Goal: Information Seeking & Learning: Learn about a topic

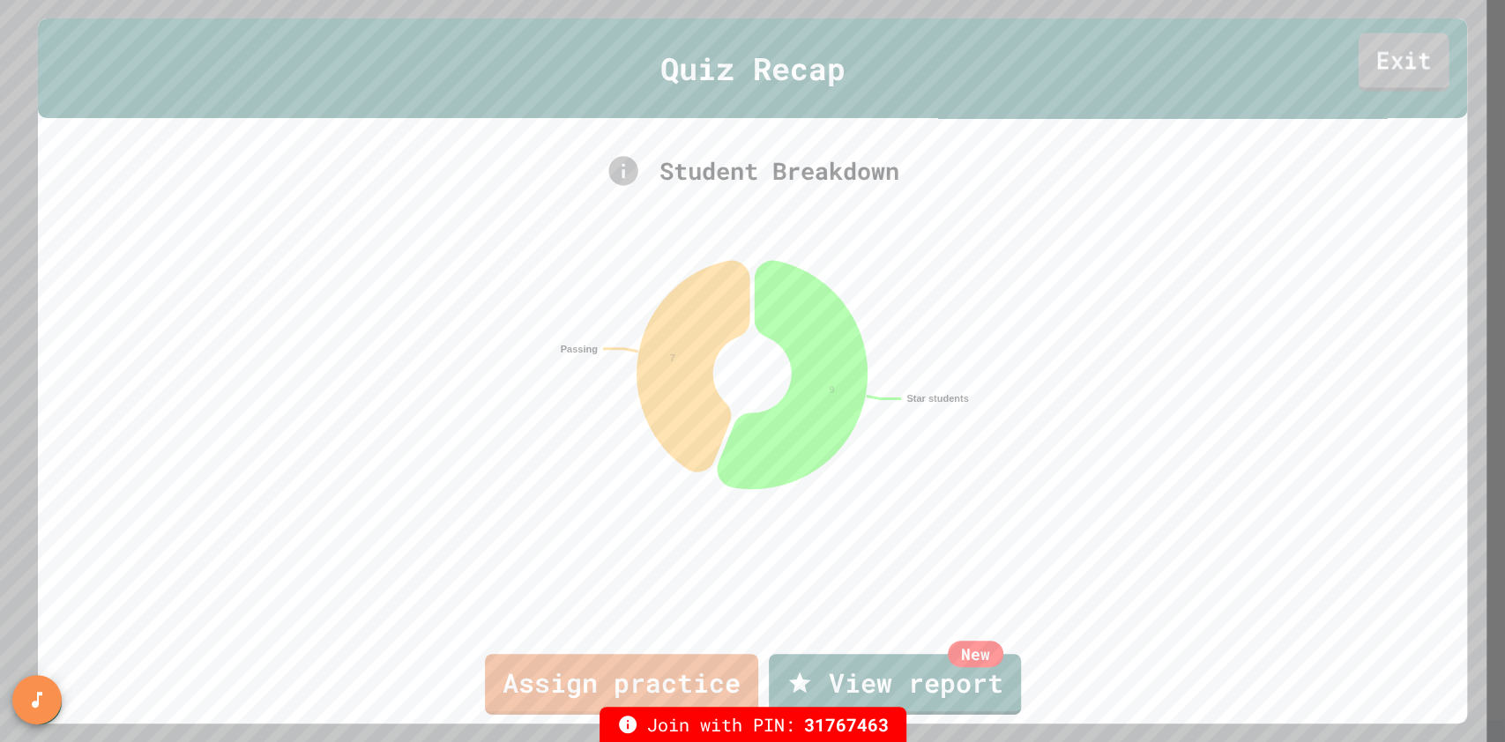
click at [1383, 67] on link "Exit" at bounding box center [1404, 62] width 91 height 58
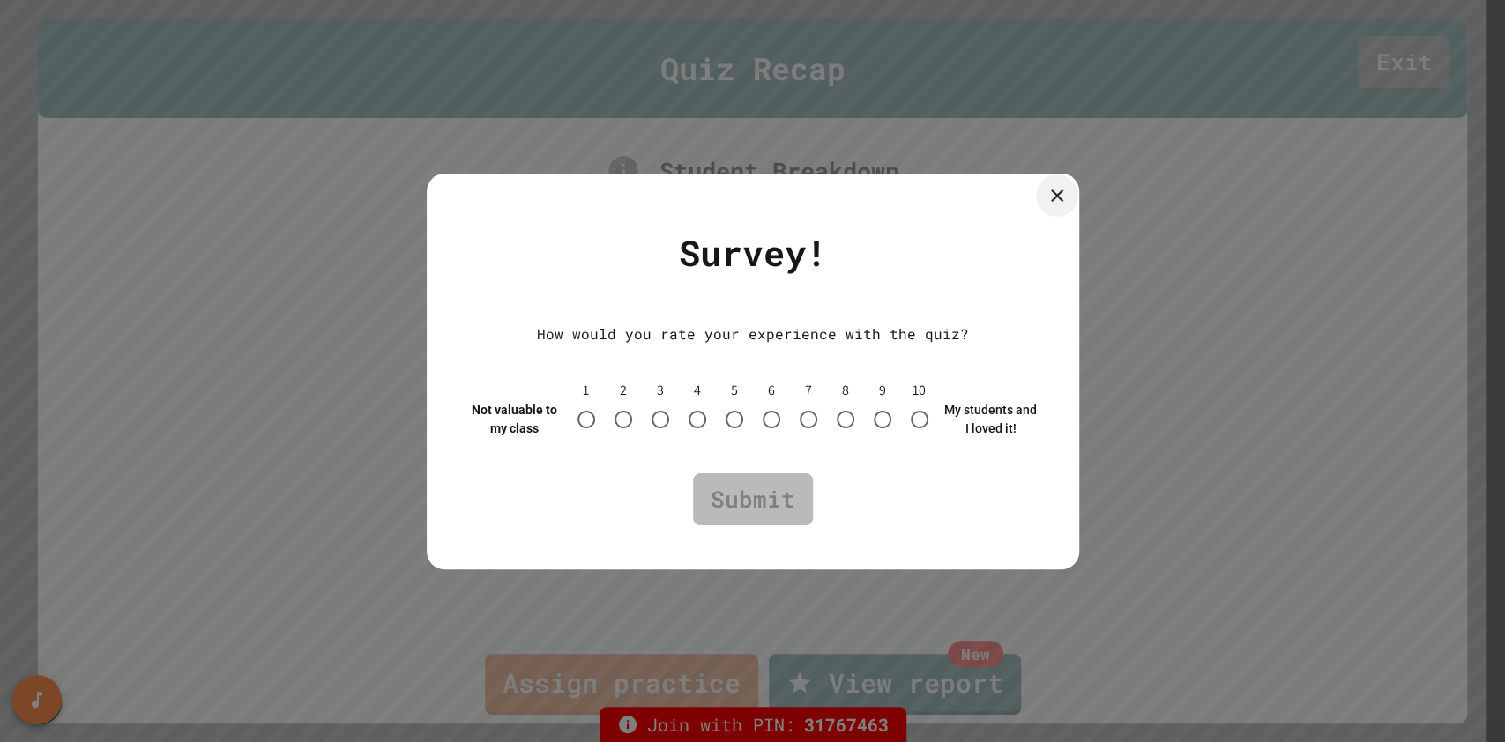
click at [1063, 191] on icon at bounding box center [1057, 195] width 21 height 21
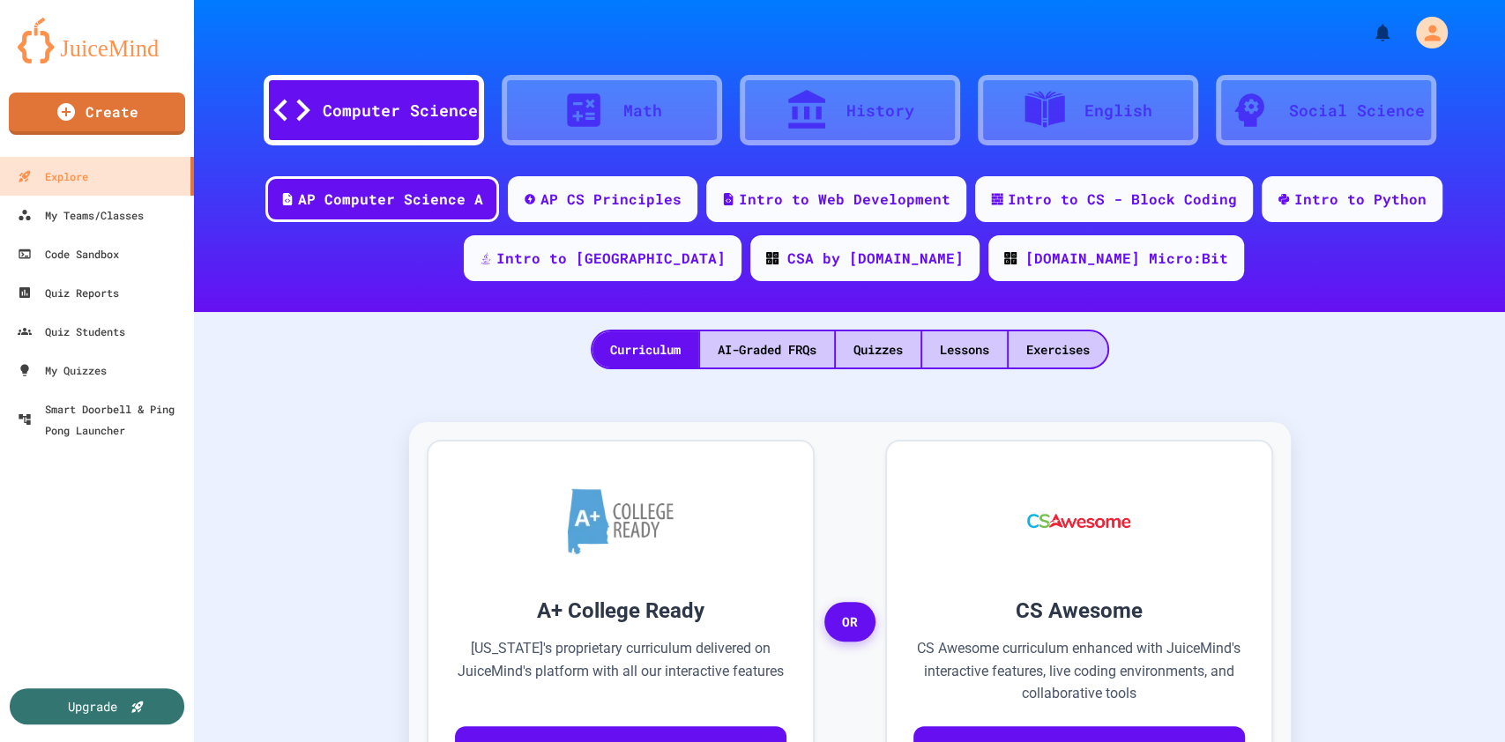
click at [887, 344] on div "Quizzes" at bounding box center [878, 350] width 85 height 36
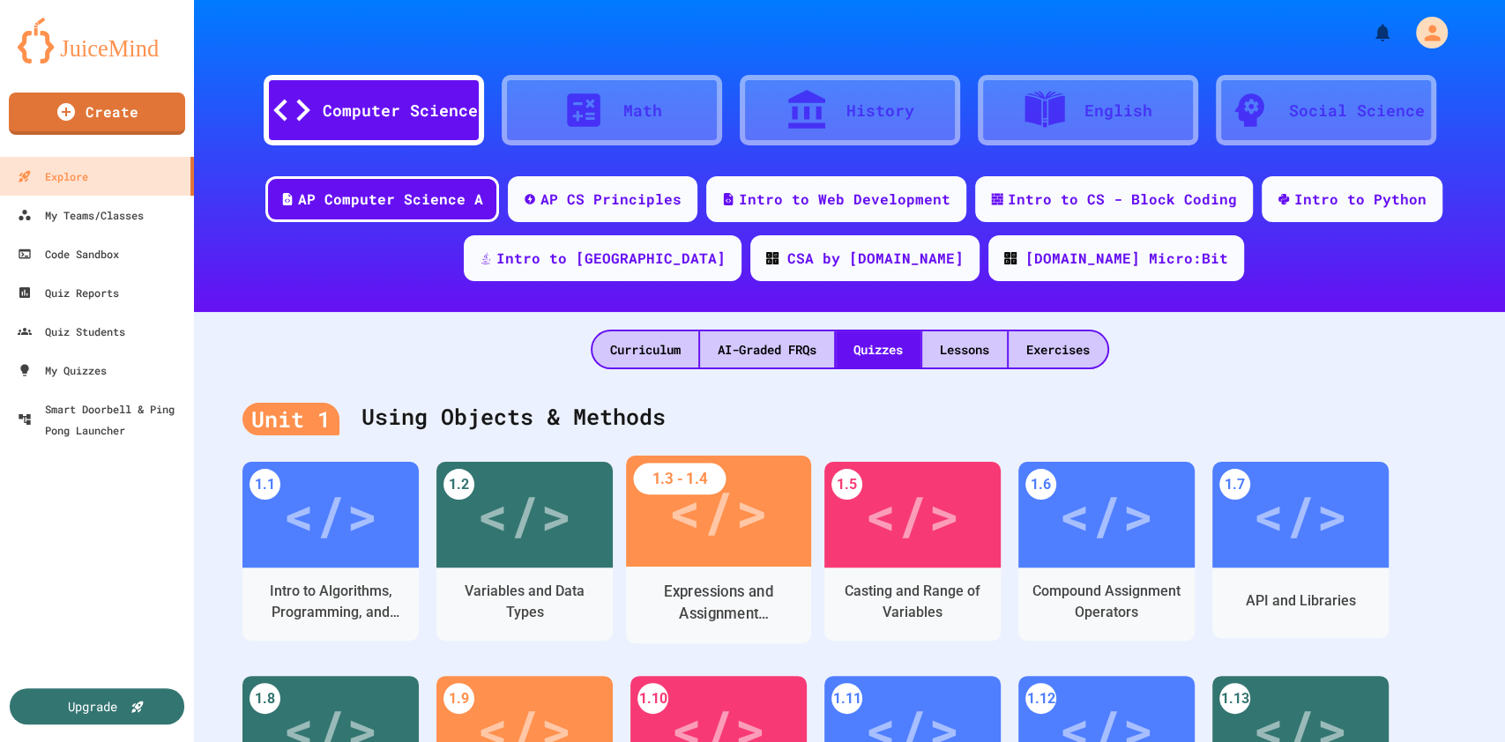
click at [742, 551] on div "</>" at bounding box center [718, 512] width 100 height 84
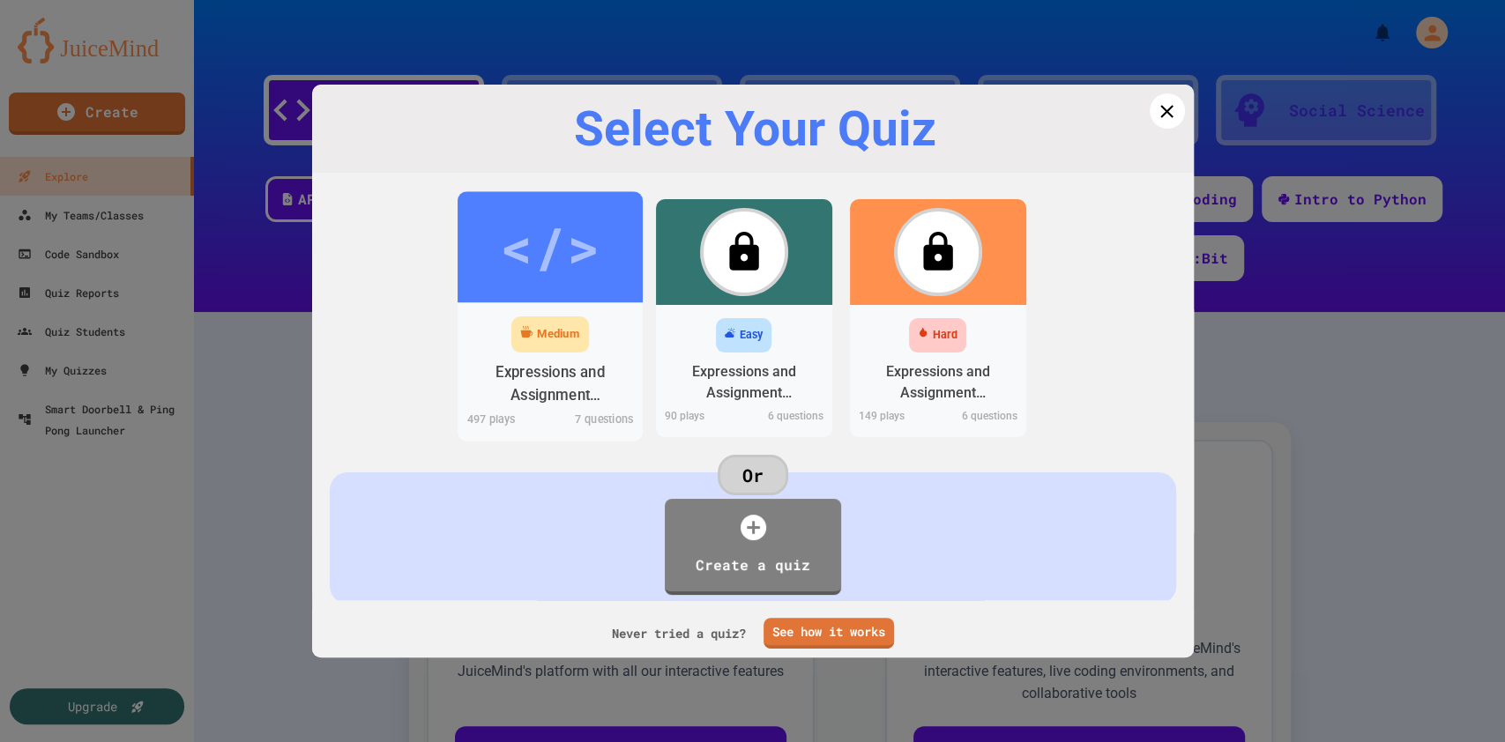
click at [570, 365] on div "Expressions and Assignment Statements" at bounding box center [550, 383] width 158 height 44
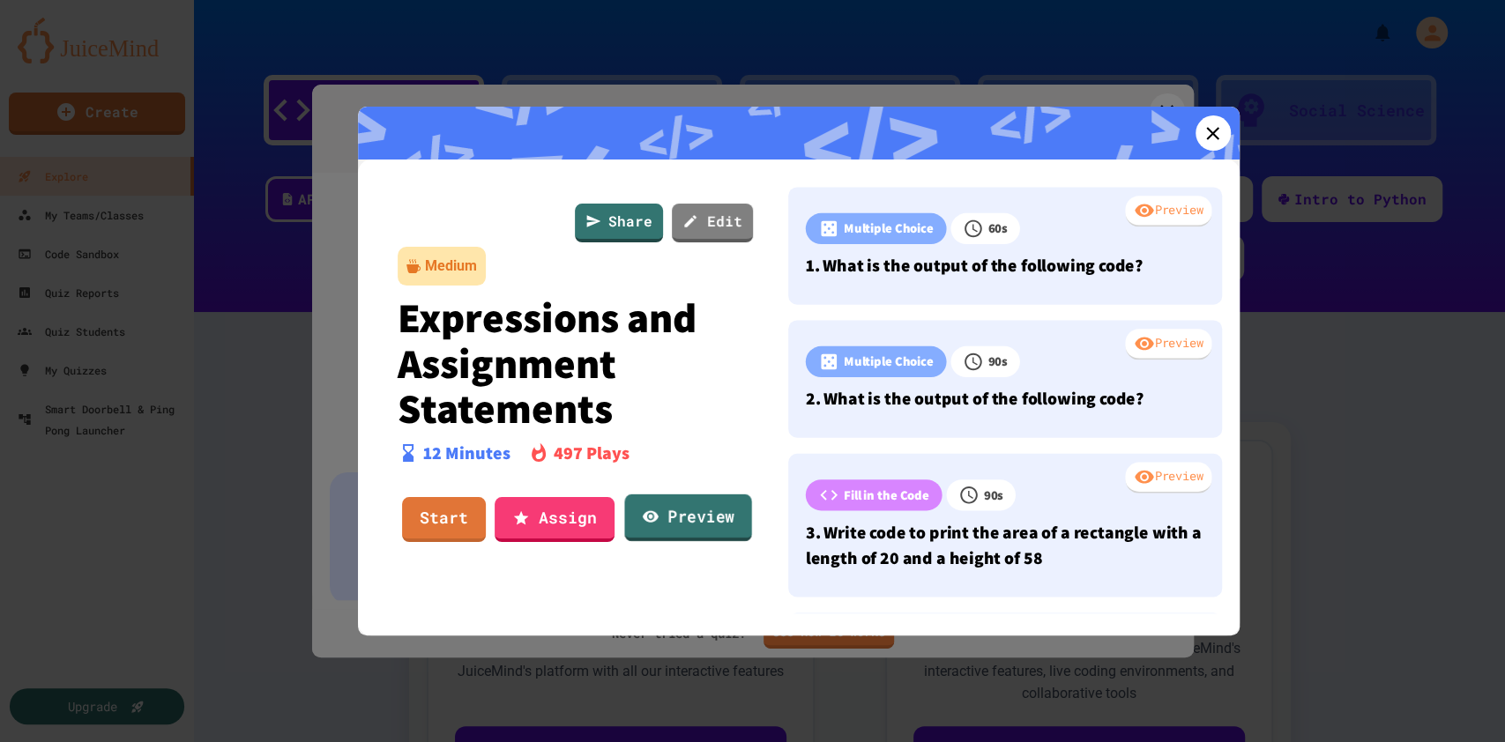
click at [674, 520] on link "Preview" at bounding box center [687, 519] width 127 height 48
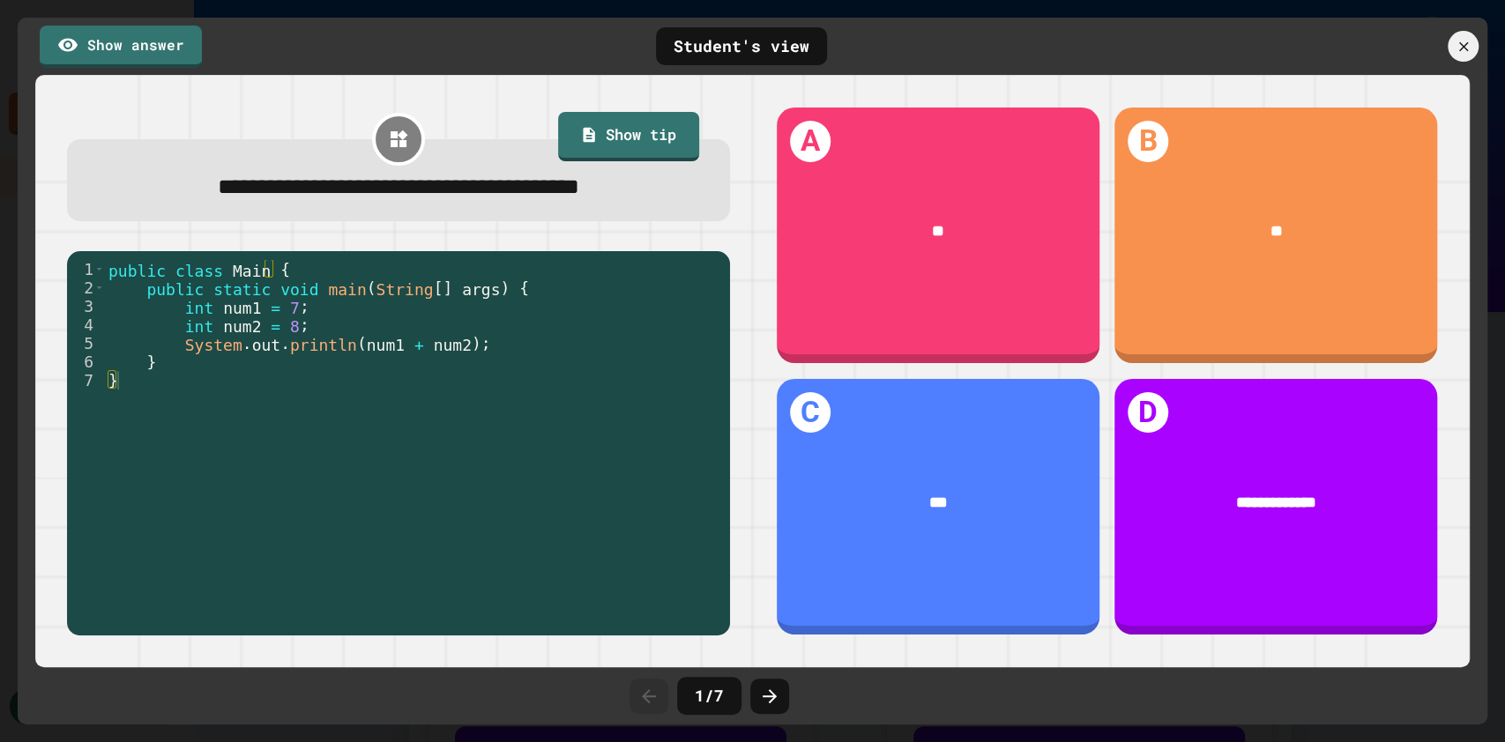
click at [769, 697] on icon at bounding box center [769, 696] width 21 height 21
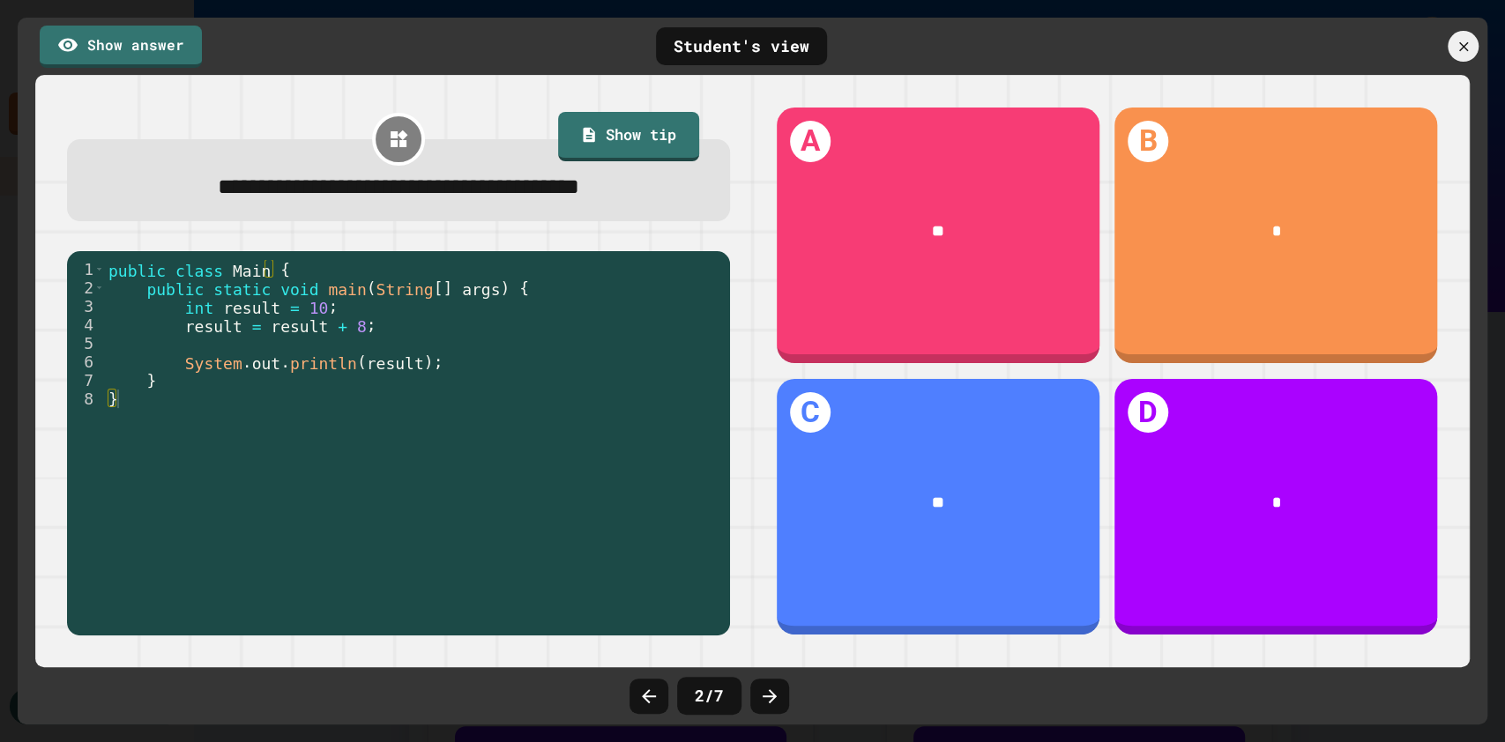
click at [769, 697] on icon at bounding box center [769, 696] width 21 height 21
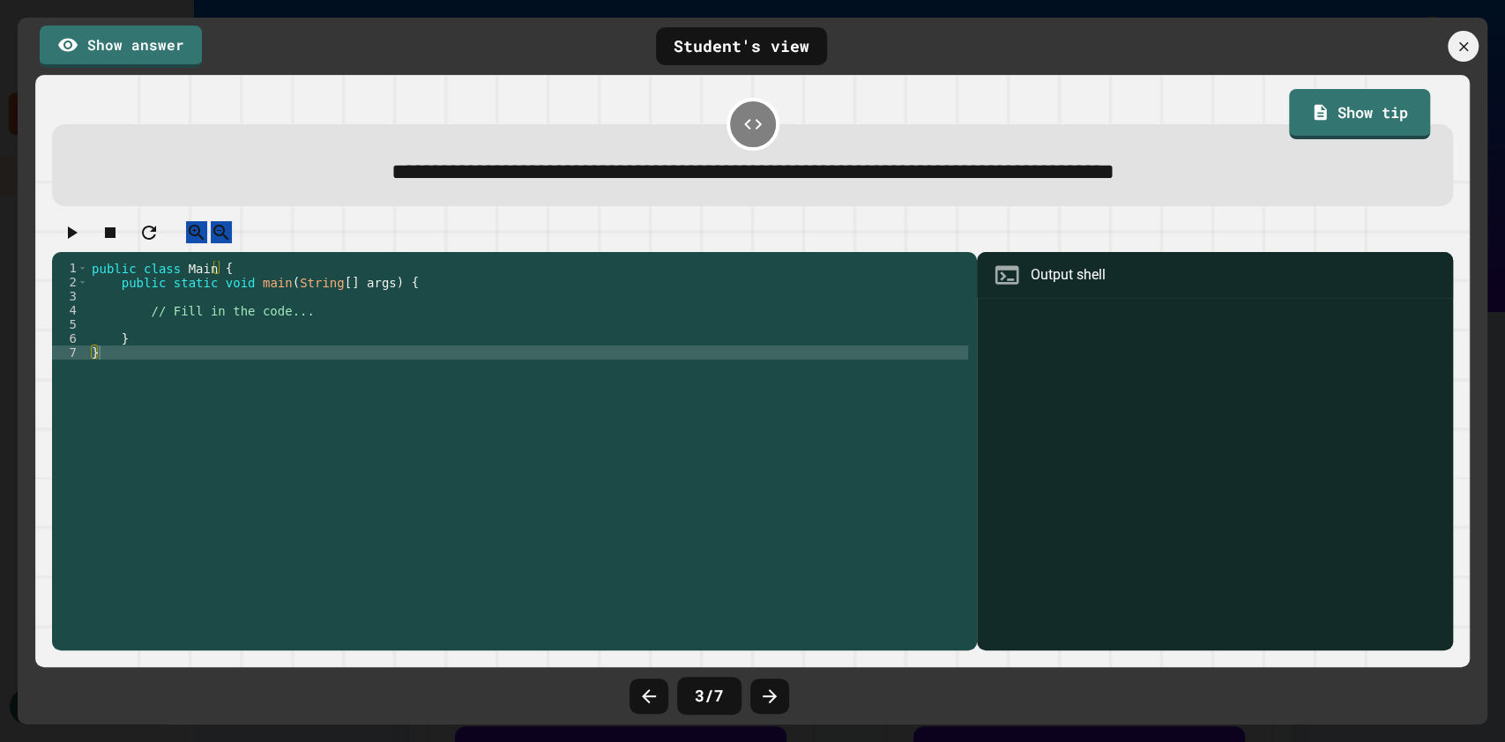
click at [769, 697] on icon at bounding box center [769, 696] width 21 height 21
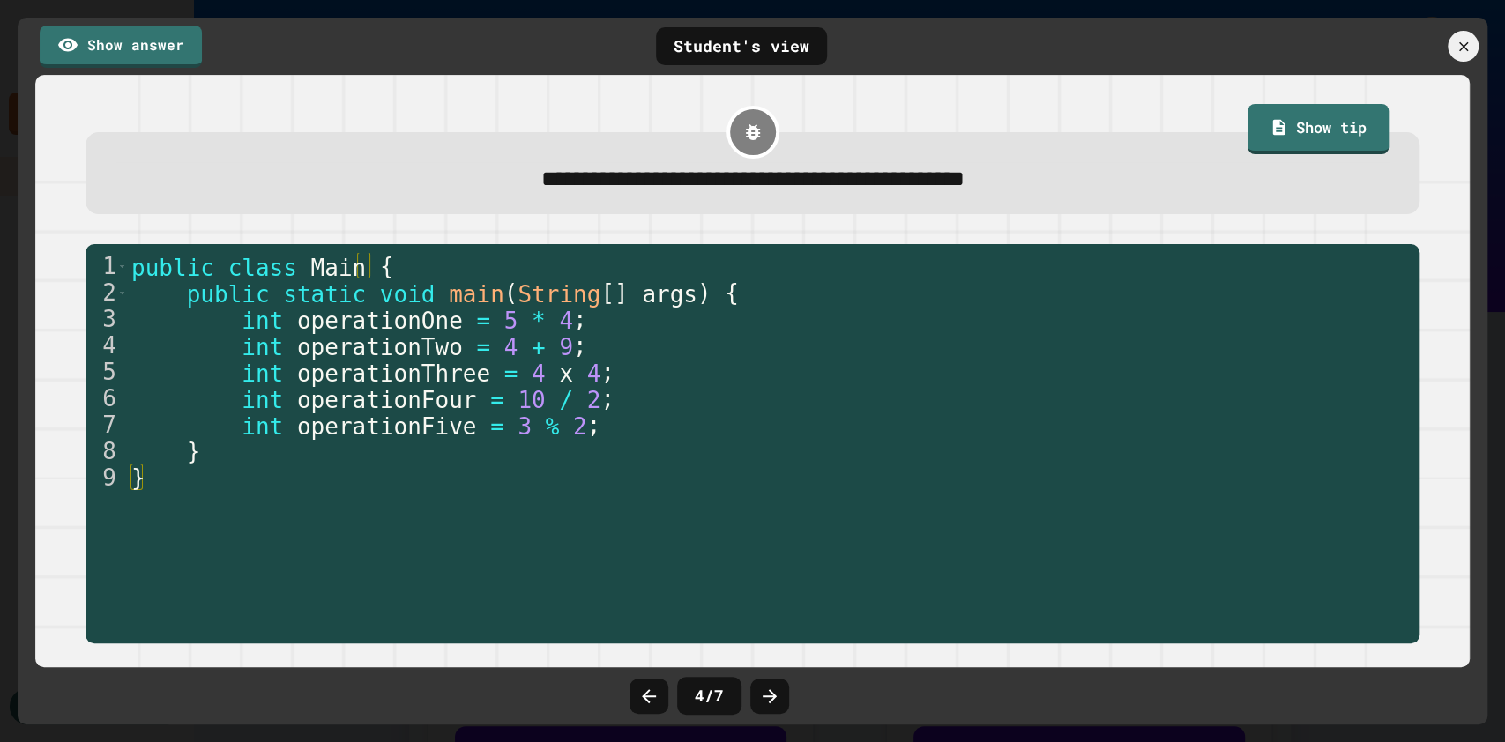
click at [769, 697] on icon at bounding box center [769, 696] width 21 height 21
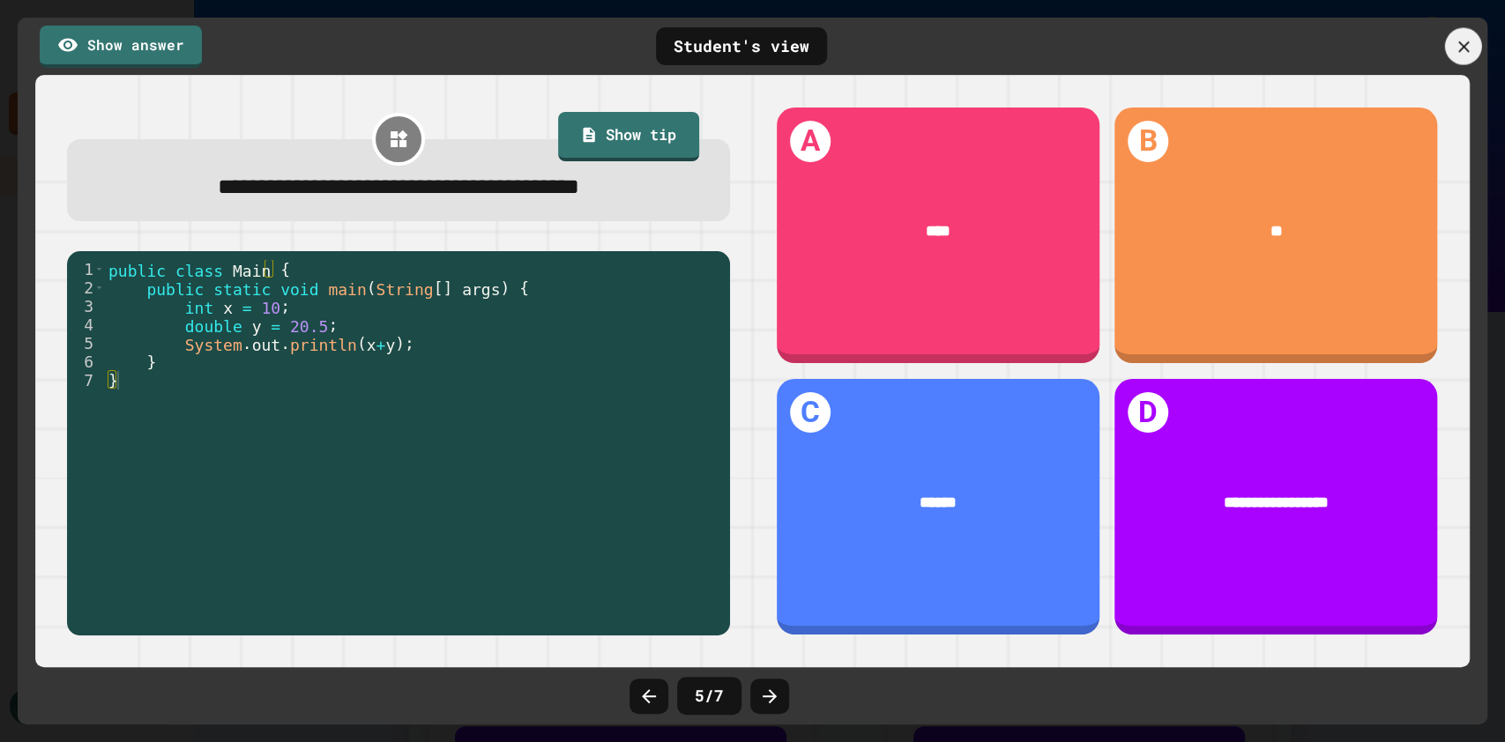
click at [1462, 56] on div at bounding box center [1463, 46] width 37 height 37
